Goal: Task Accomplishment & Management: Manage account settings

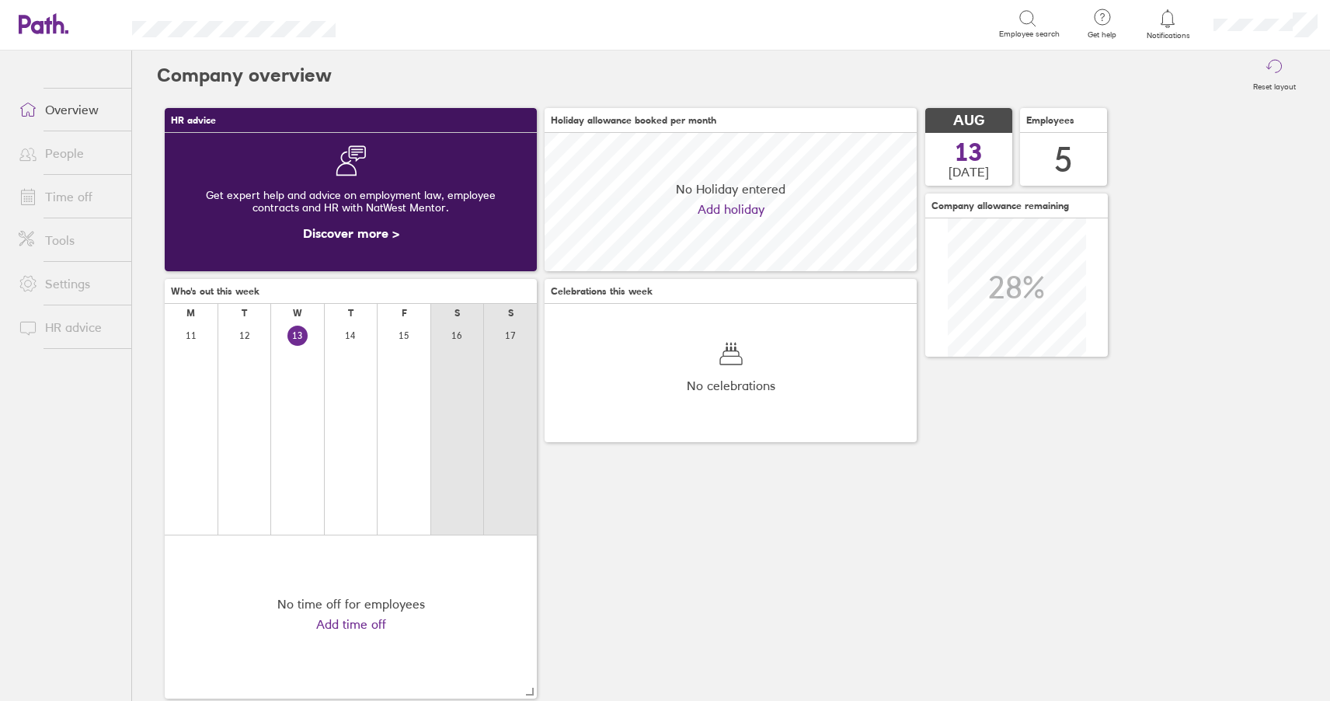
scroll to position [138, 372]
click at [55, 200] on link "Time off" at bounding box center [68, 196] width 125 height 31
